Goal: Task Accomplishment & Management: Use online tool/utility

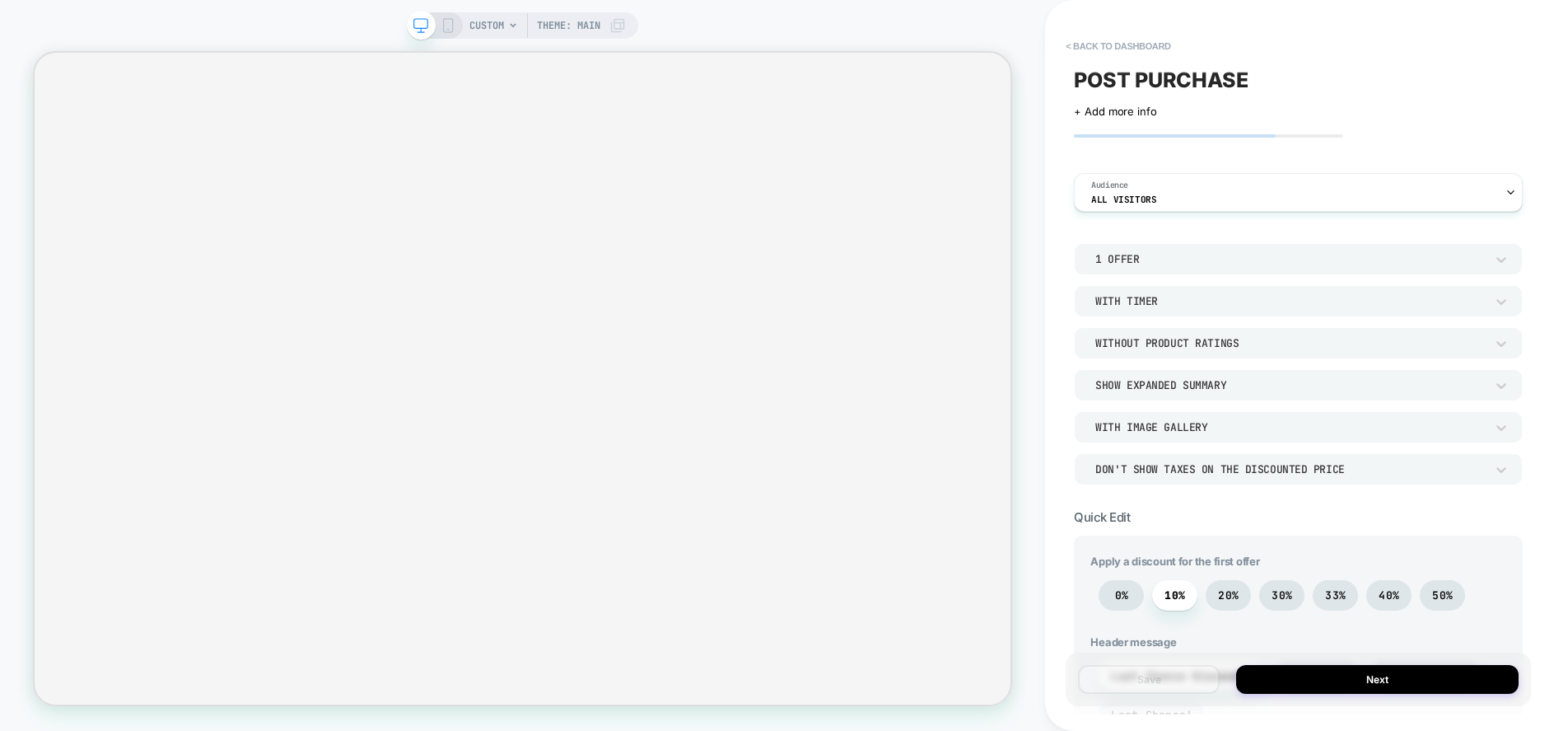
scroll to position [922, 0]
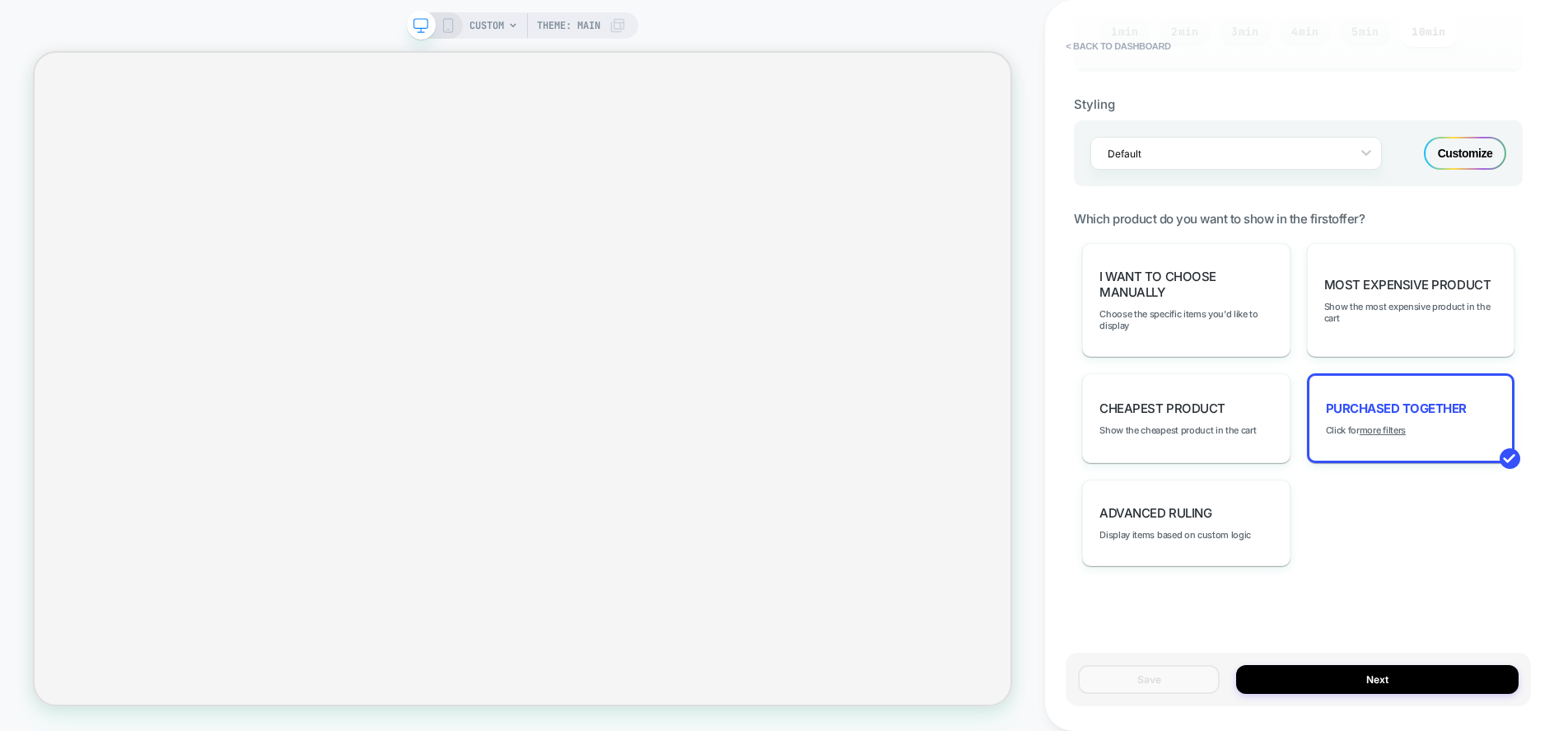
click at [446, 32] on rect at bounding box center [449, 26] width 9 height 13
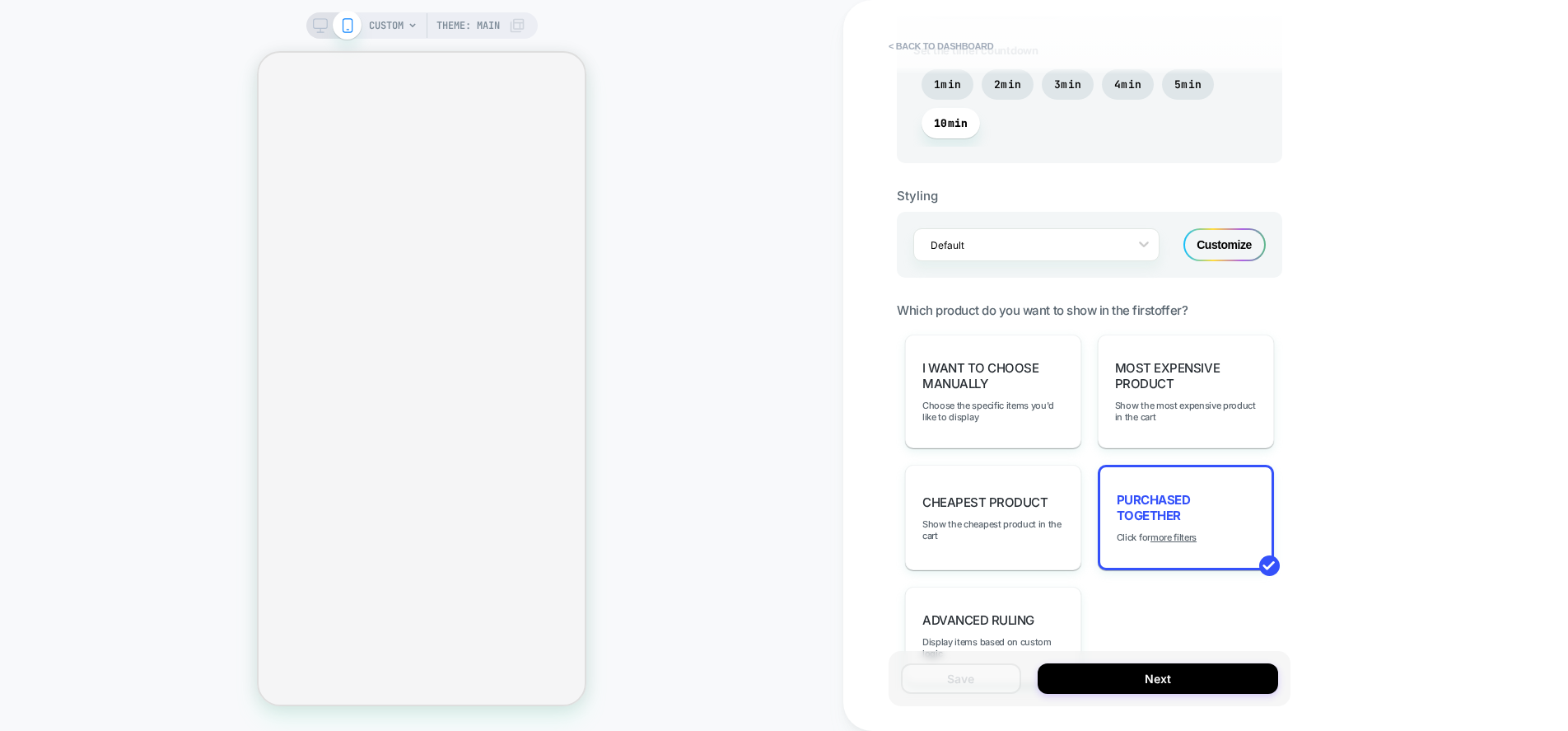
scroll to position [1029, 0]
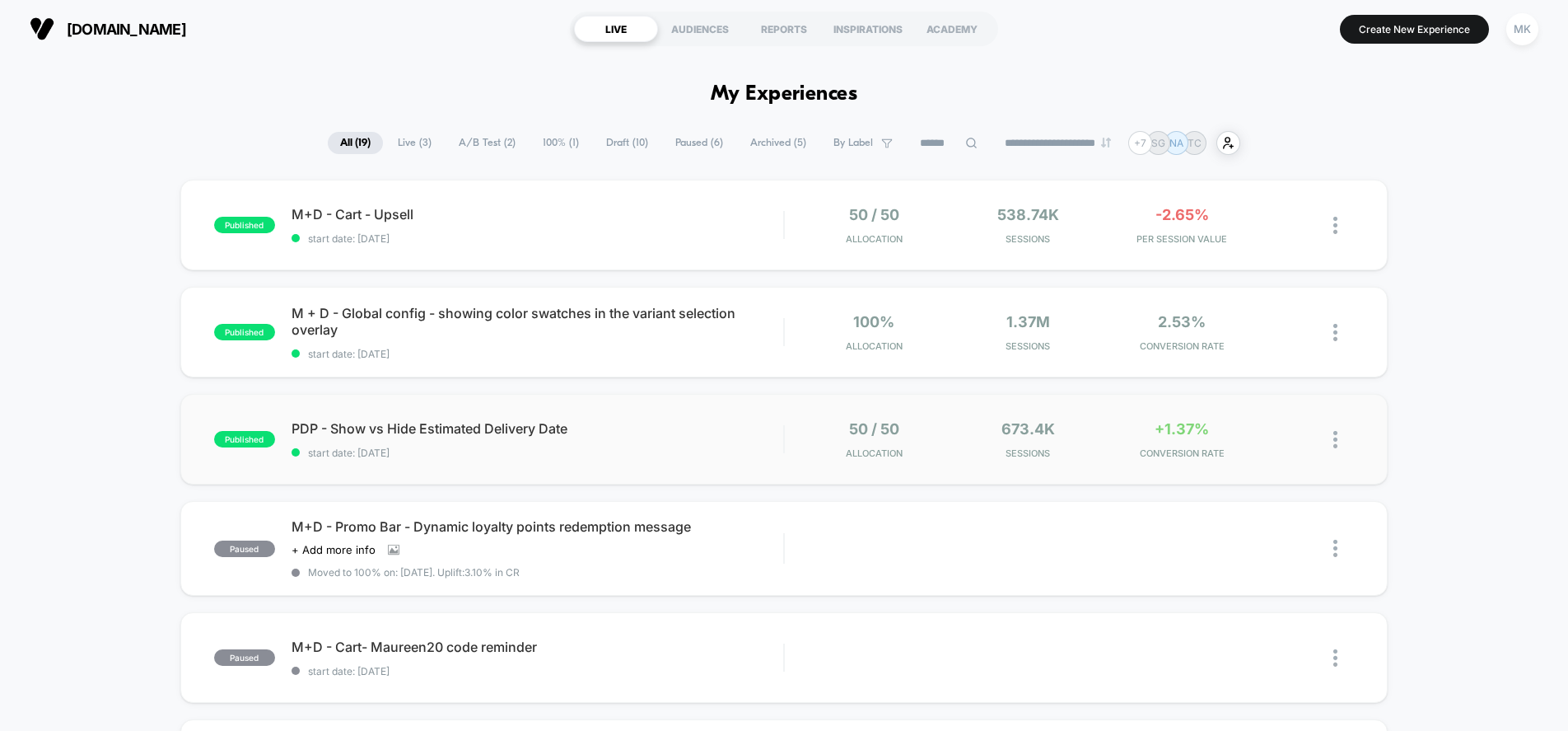
click at [674, 461] on div "published PDP - Show vs Hide Estimated Delivery Date start date: [DATE] 50 / 50…" at bounding box center [784, 439] width 1207 height 90
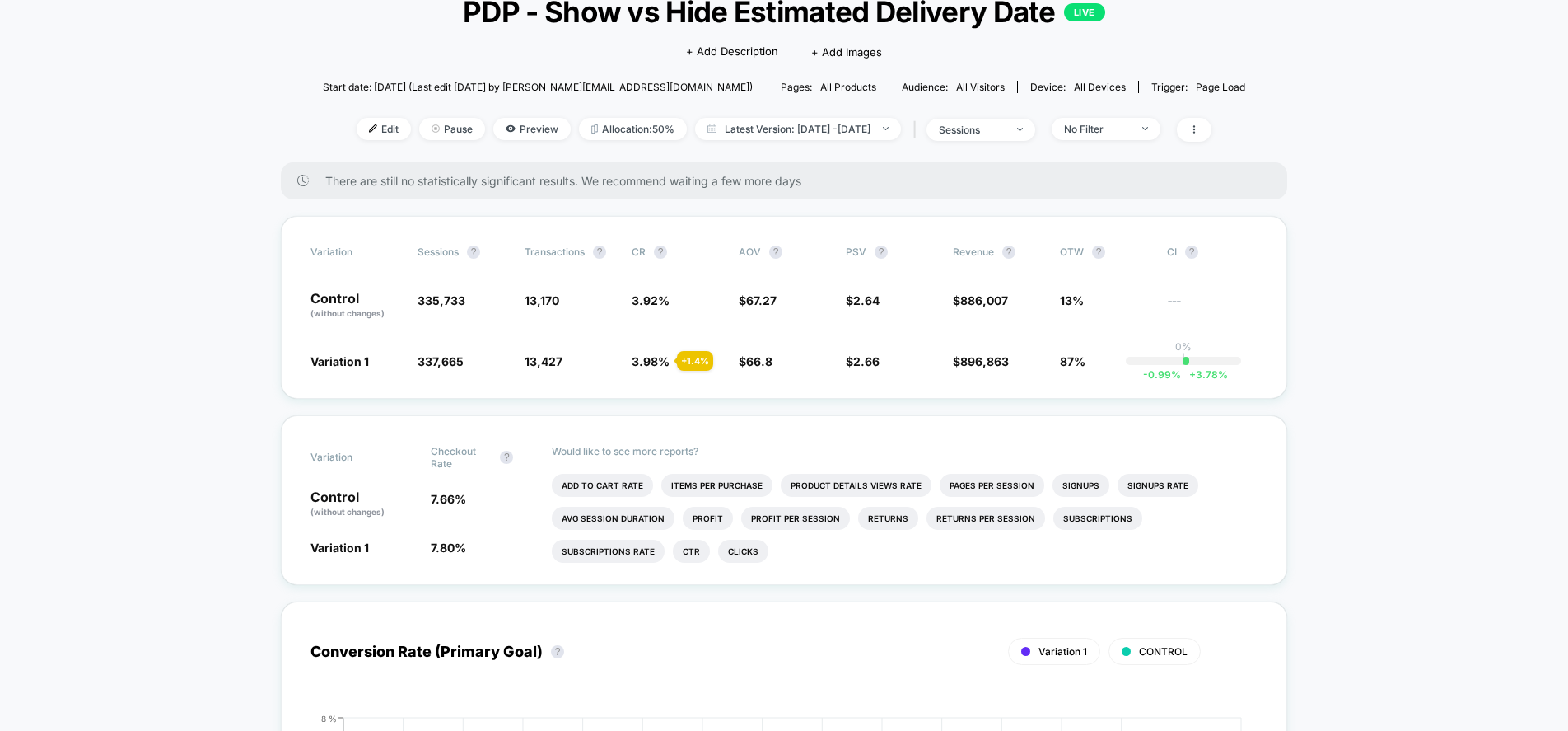
scroll to position [115, 0]
